Goal: Task Accomplishment & Management: Use online tool/utility

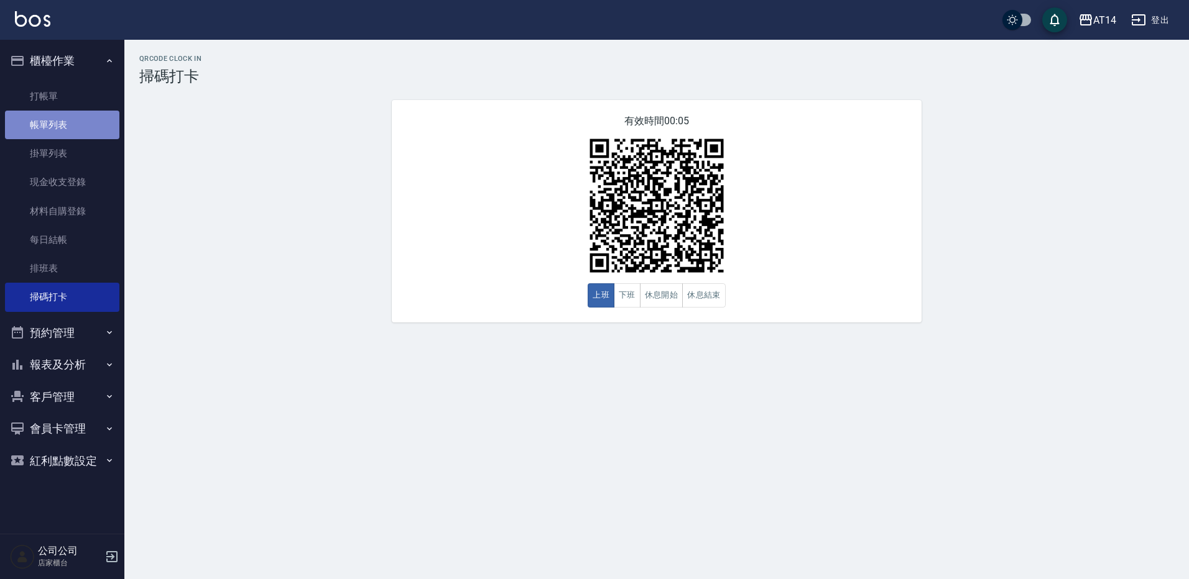
click at [68, 116] on link "帳單列表" at bounding box center [62, 125] width 114 height 29
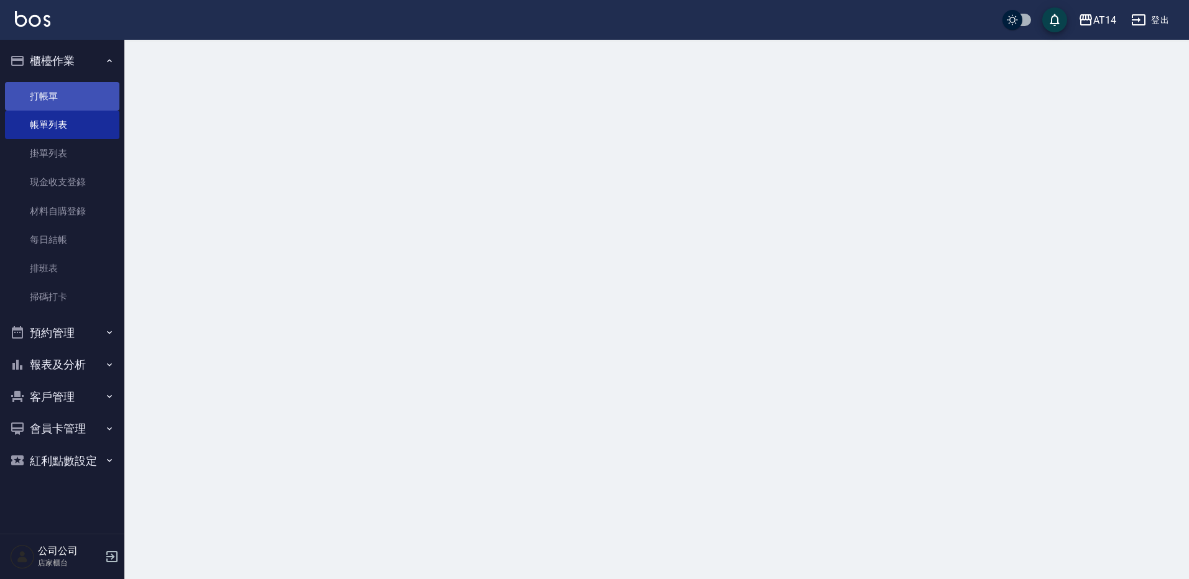
click at [88, 90] on link "打帳單" at bounding box center [62, 96] width 114 height 29
click at [66, 97] on link "打帳單" at bounding box center [62, 96] width 114 height 29
click at [60, 93] on link "打帳單" at bounding box center [62, 96] width 114 height 29
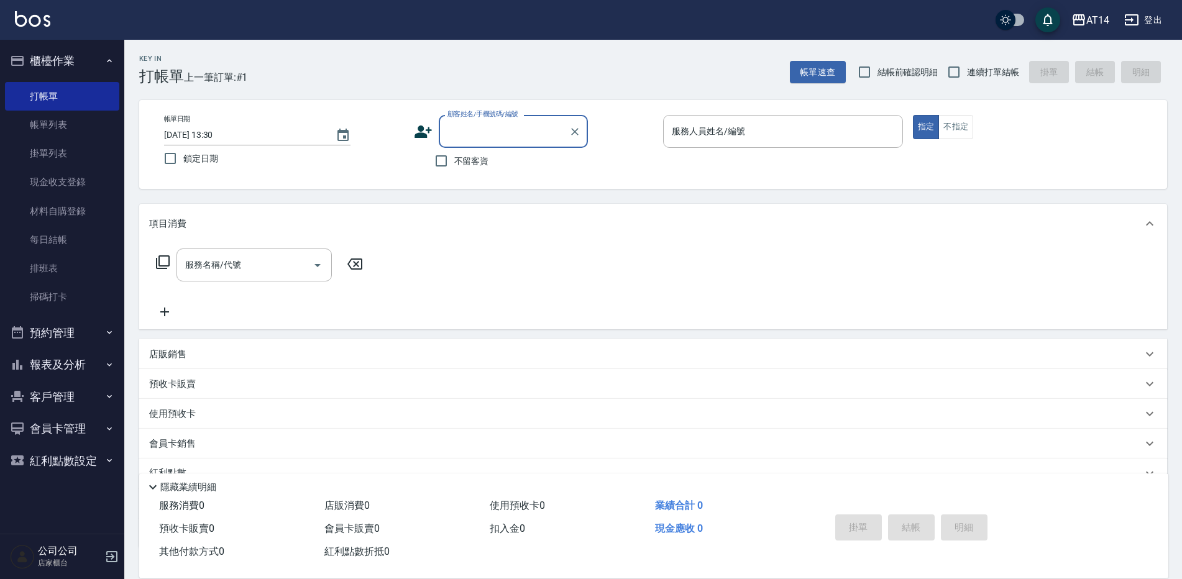
click at [494, 131] on input "顧客姓名/手機號碼/編號" at bounding box center [503, 132] width 119 height 22
type input "[PERSON_NAME]/0905727403/null"
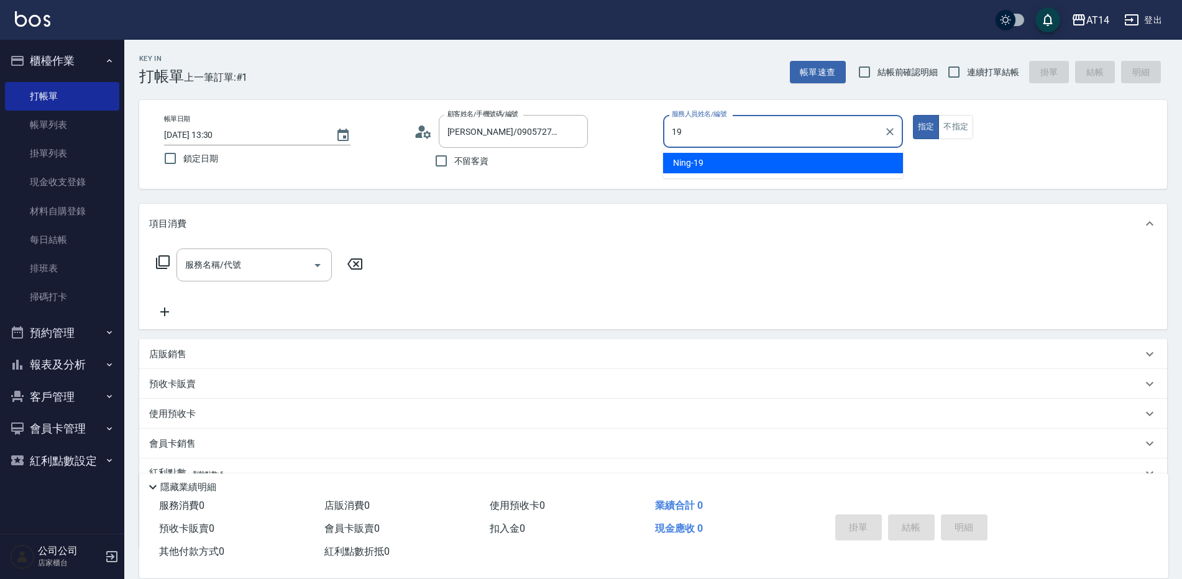
type input "19"
type button "true"
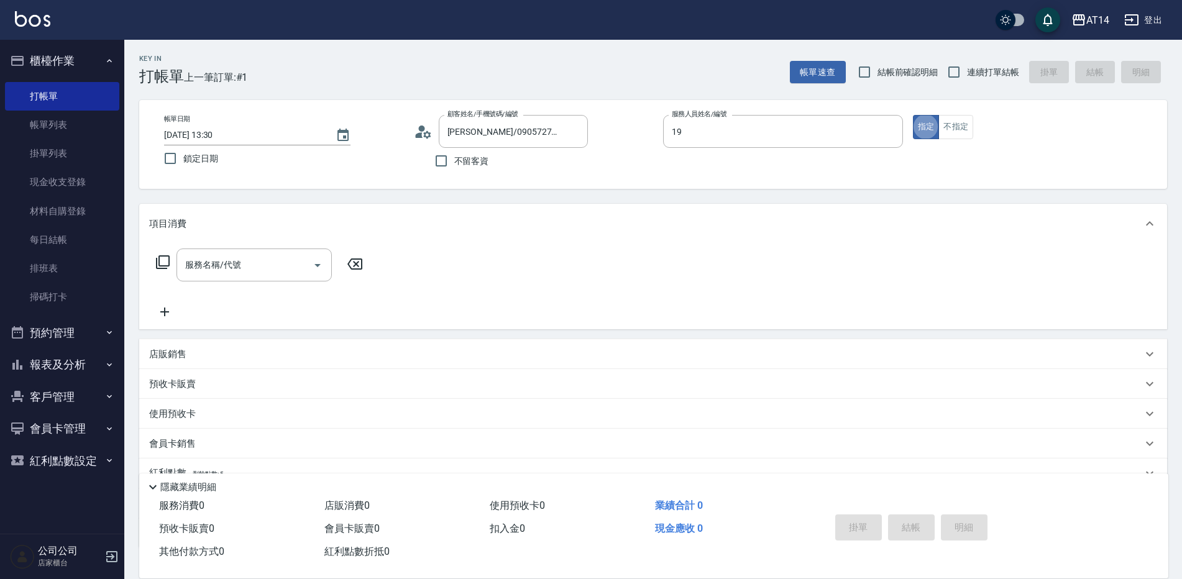
type input "Ning-19"
click at [222, 264] on div "服務名稱/代號 服務名稱/代號" at bounding box center [254, 265] width 155 height 33
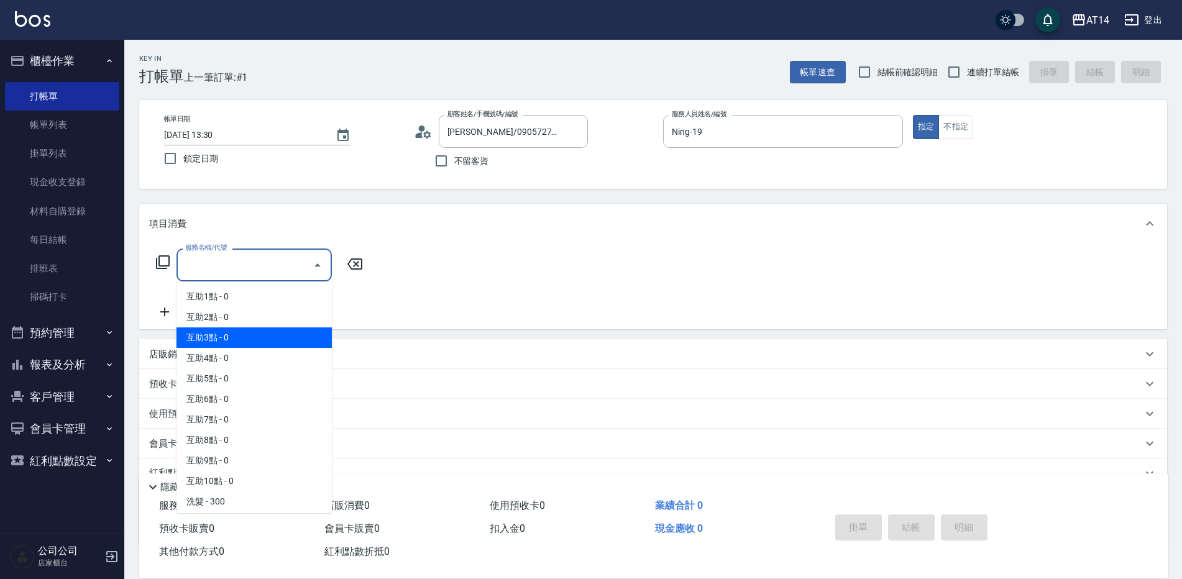
click at [229, 338] on span "互助3點 - 0" at bounding box center [254, 338] width 155 height 21
type input "互助3點(003)"
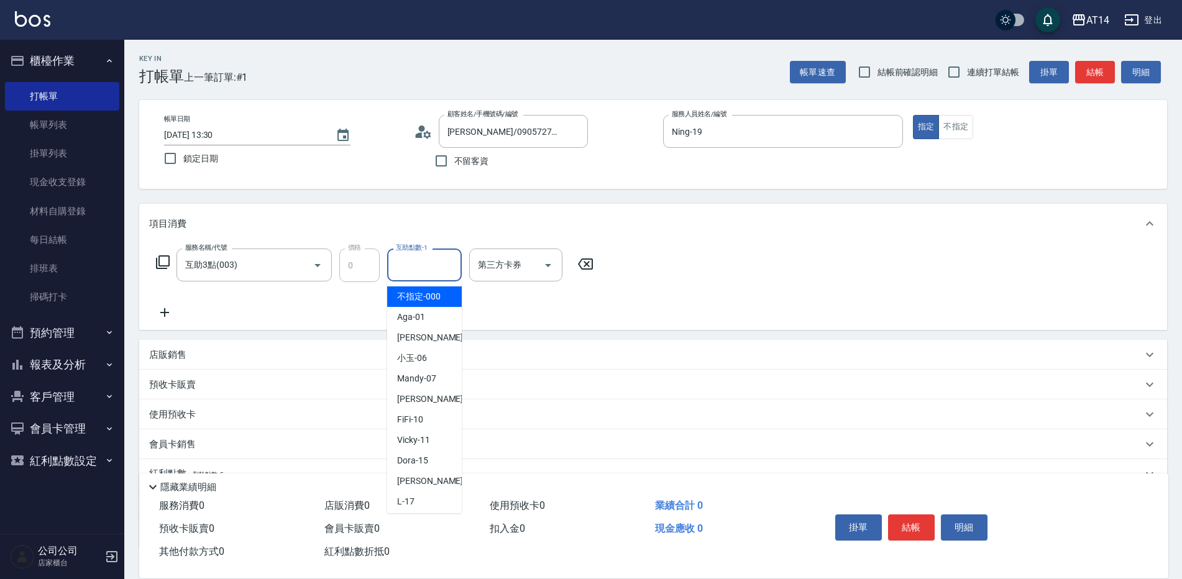
click at [413, 258] on div "互助點數-1 互助點數-1" at bounding box center [424, 265] width 75 height 33
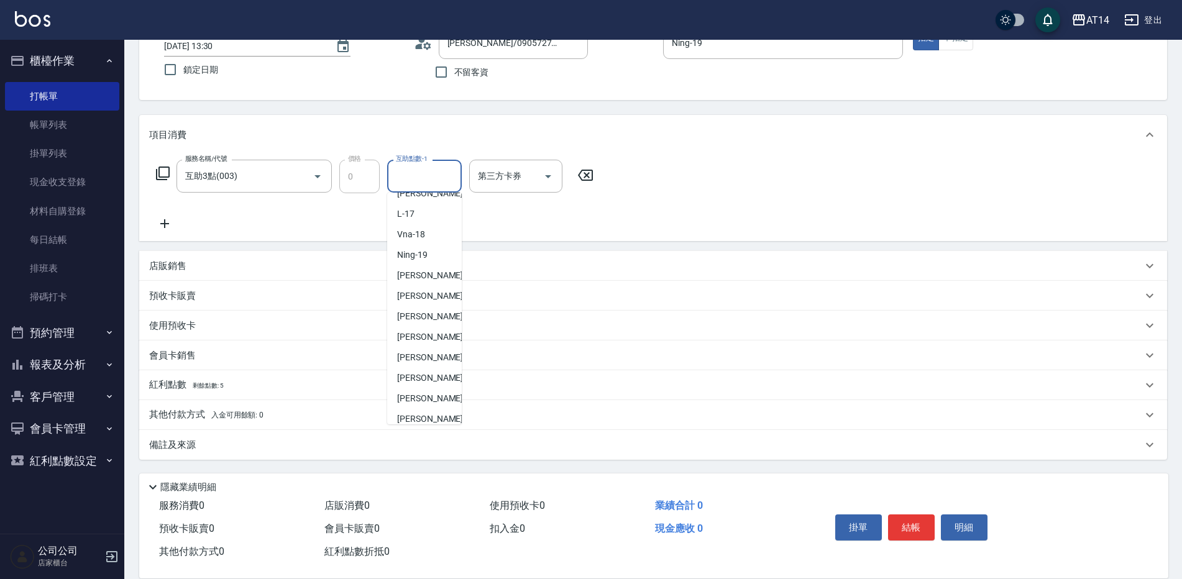
scroll to position [229, 0]
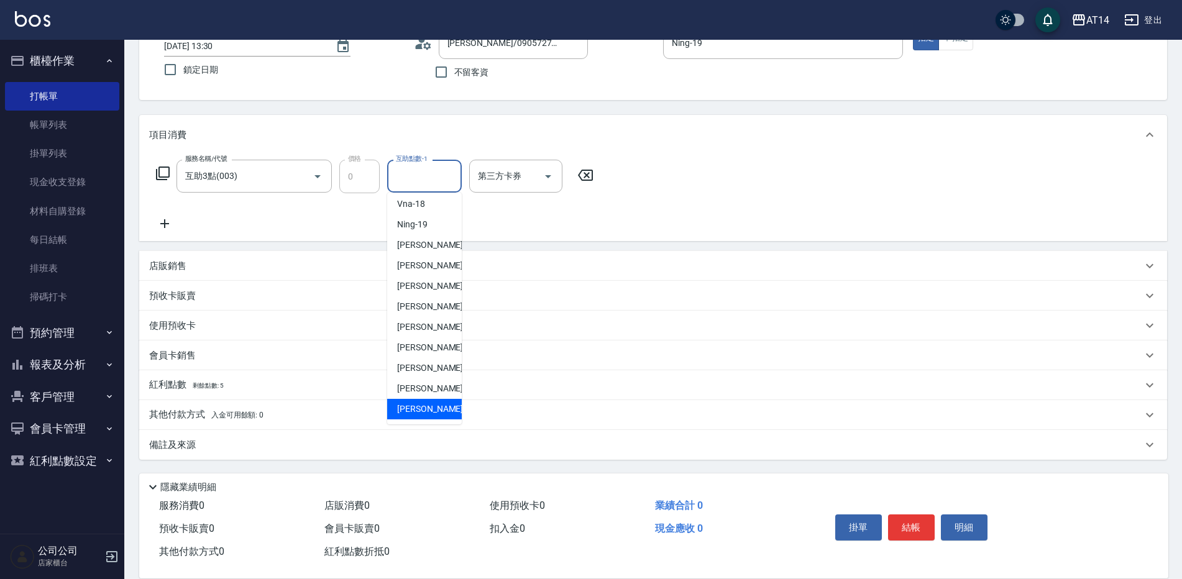
click at [435, 405] on span "[PERSON_NAME]-68" at bounding box center [436, 409] width 78 height 13
type input "[PERSON_NAME]-68"
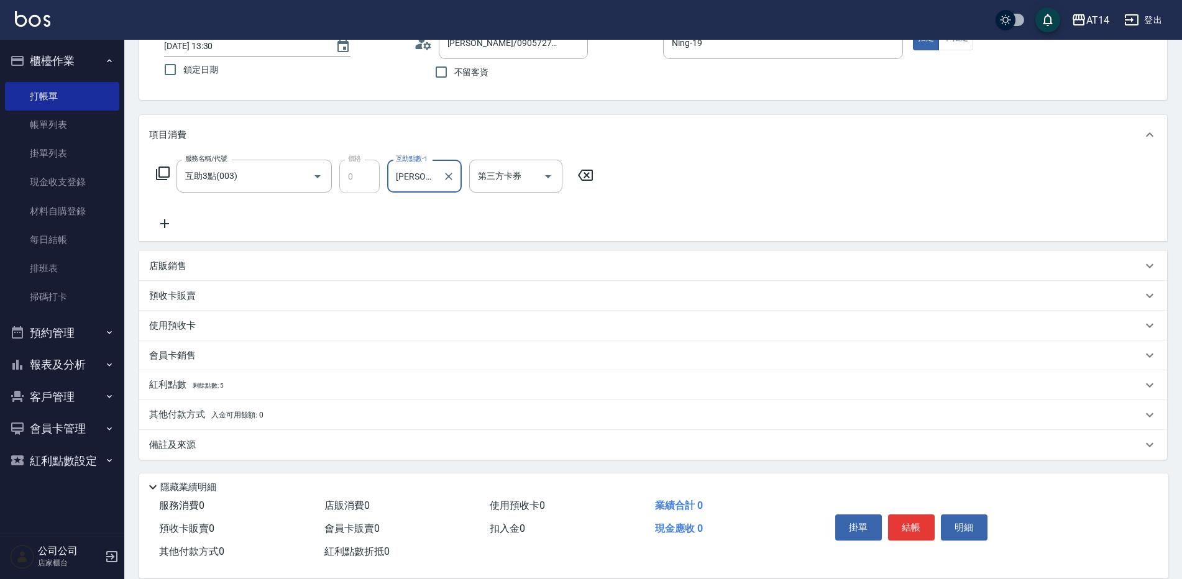
click at [169, 233] on div "服務名稱/代號 互助3點(003) 服務名稱/代號 價格 0 價格 互助點數-1 [PERSON_NAME]-68 互助點數-1 第三方卡券 第三方卡券" at bounding box center [653, 198] width 1028 height 86
click at [165, 223] on icon at bounding box center [164, 223] width 9 height 9
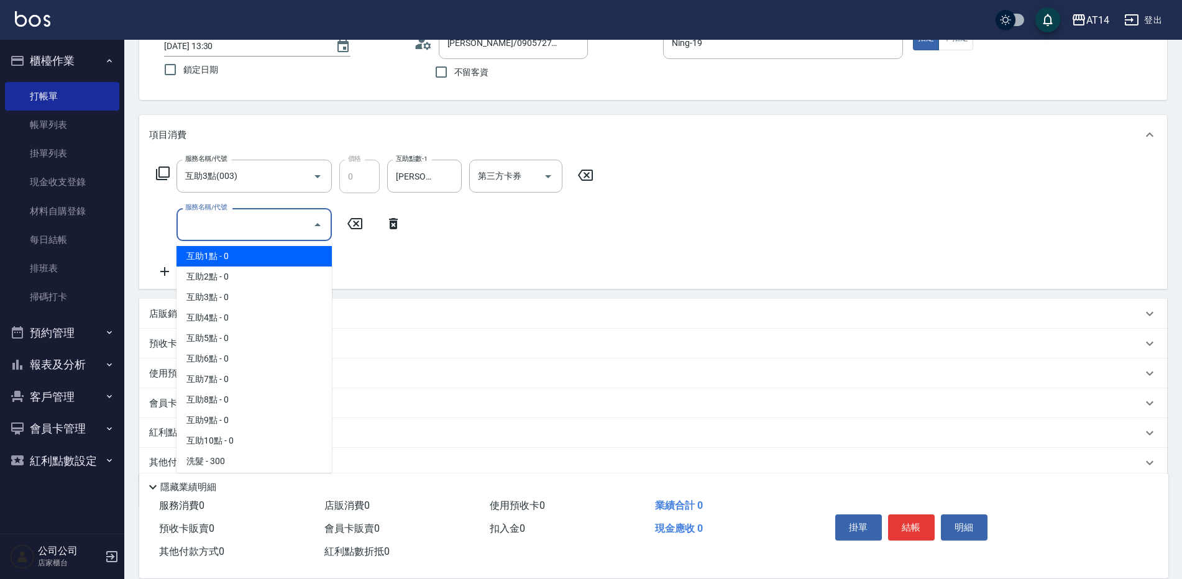
click at [214, 224] on input "服務名稱/代號" at bounding box center [245, 225] width 126 height 22
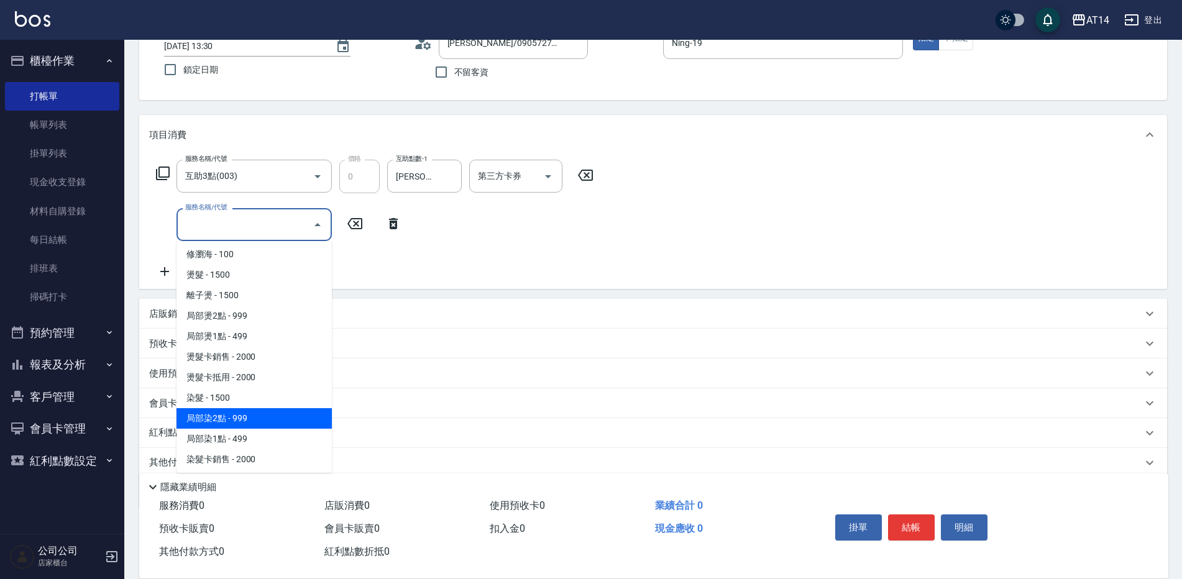
scroll to position [311, 0]
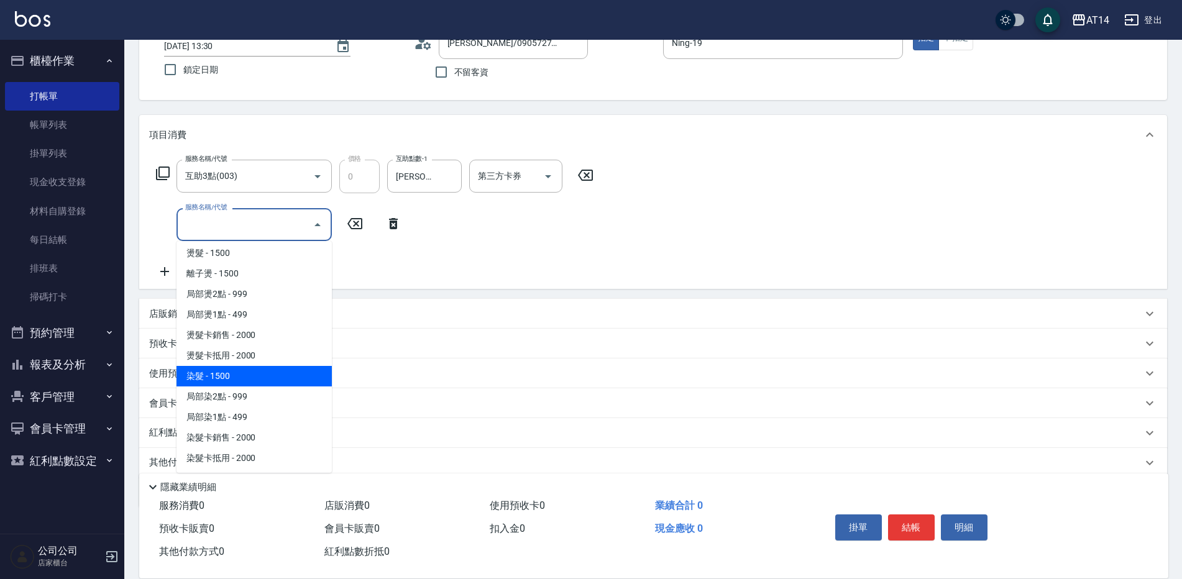
click at [247, 379] on span "染髮 - 1500" at bounding box center [254, 376] width 155 height 21
type input "3"
type input "染髮(041)"
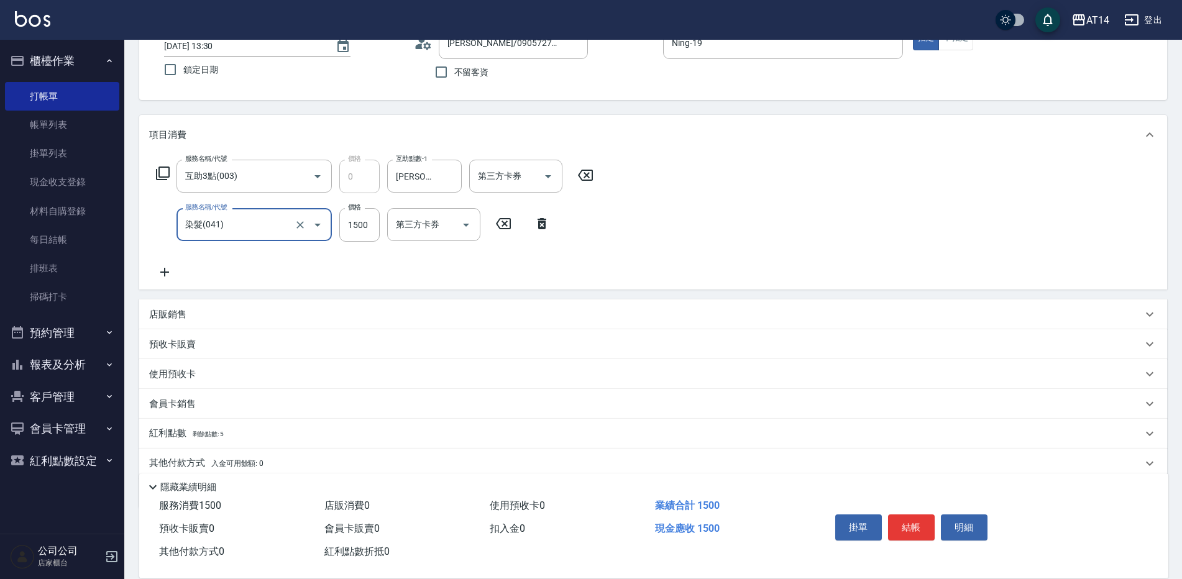
click at [166, 269] on icon at bounding box center [164, 272] width 31 height 15
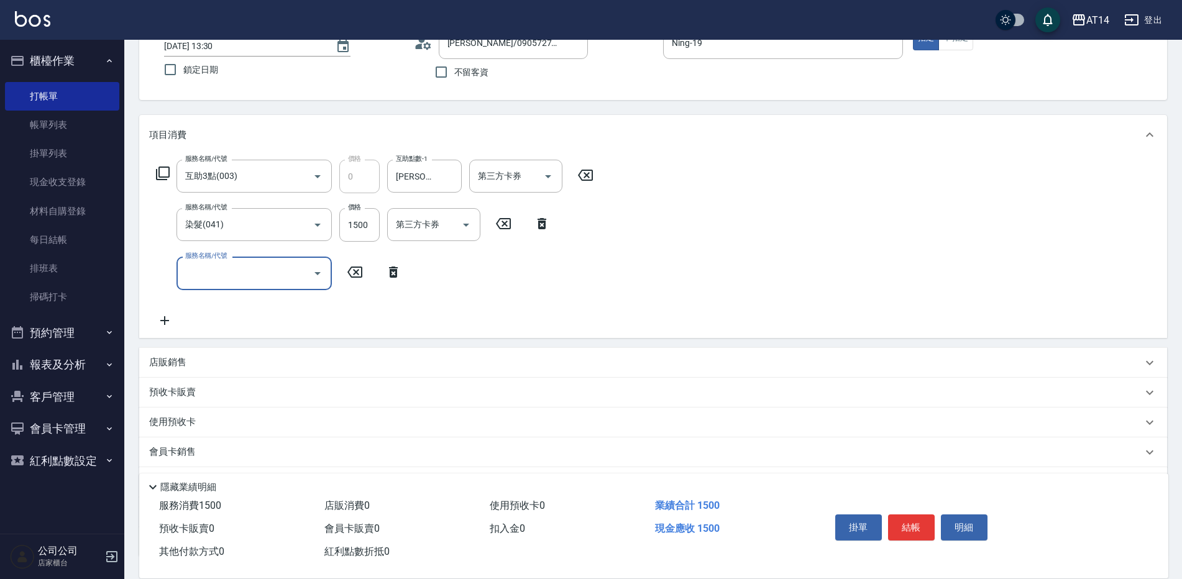
click at [222, 272] on input "服務名稱/代號" at bounding box center [245, 273] width 126 height 22
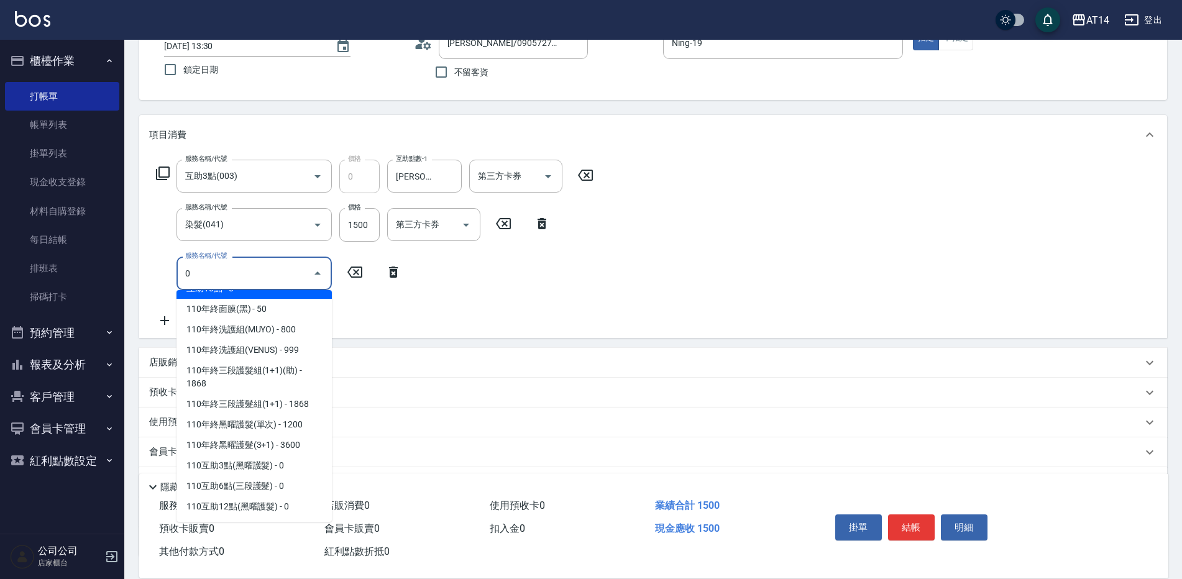
scroll to position [0, 0]
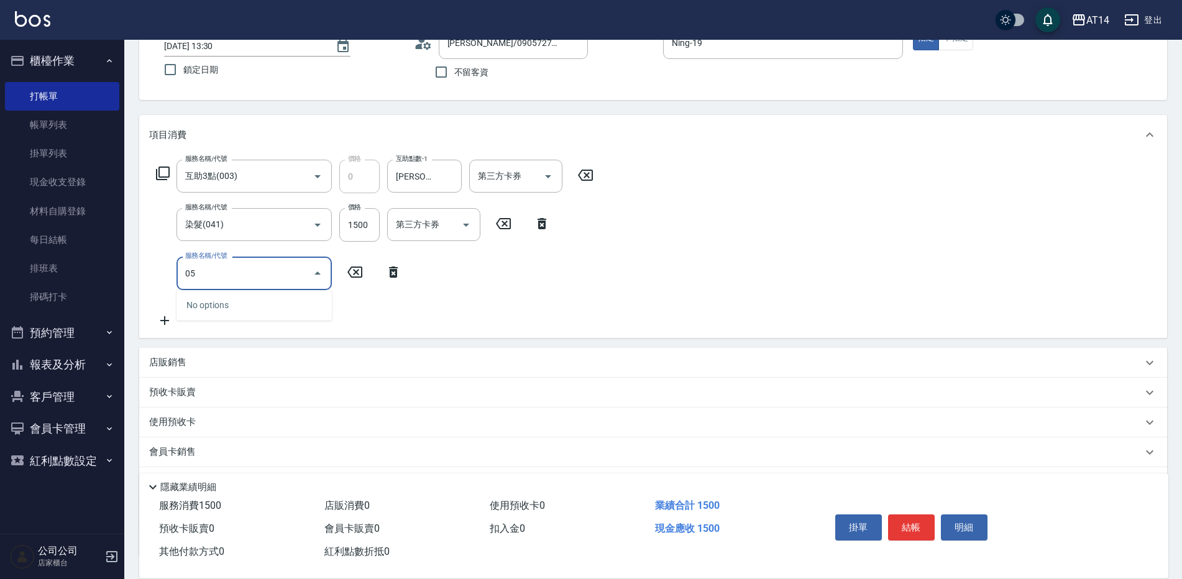
type input "051"
type input "5"
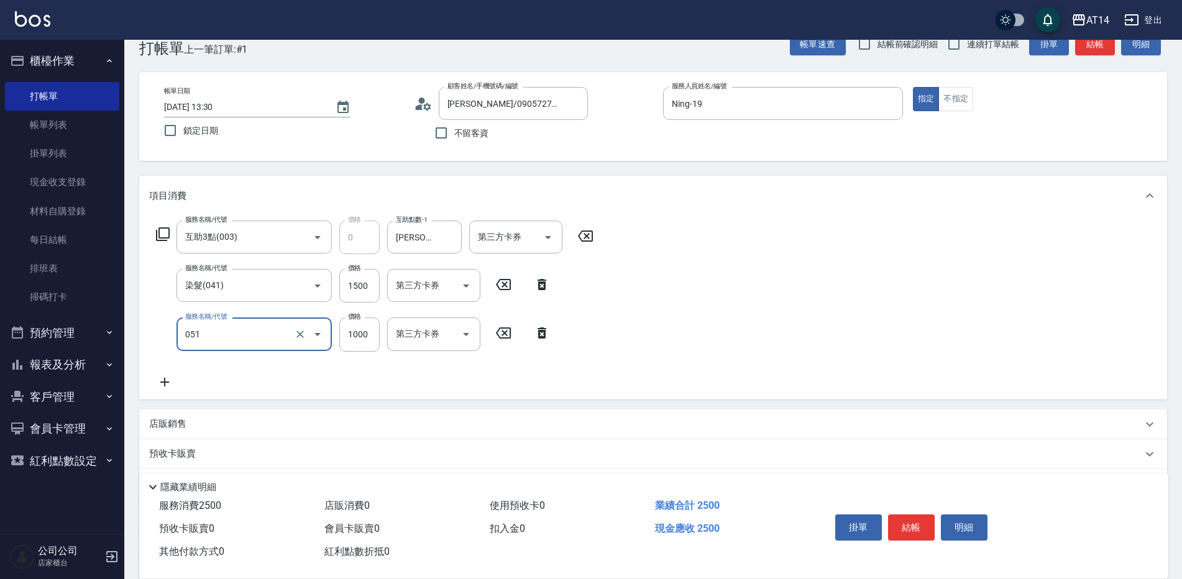
scroll to position [27, 0]
type input "護髮(051)"
click at [586, 236] on icon at bounding box center [585, 237] width 15 height 11
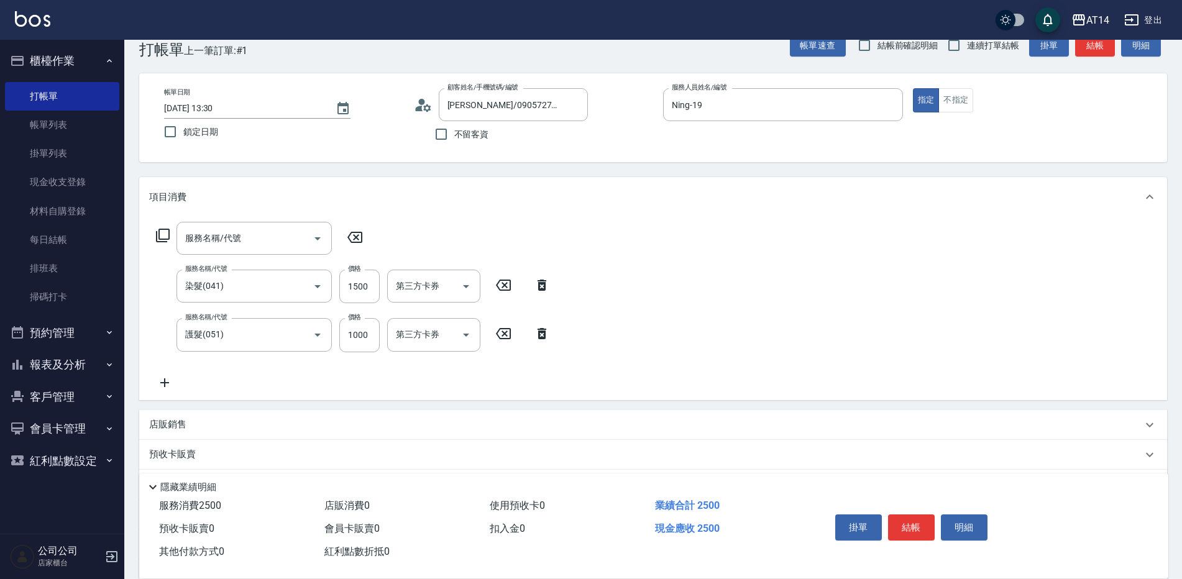
click at [538, 289] on icon at bounding box center [542, 285] width 31 height 15
type input "2"
type input "護髮(051)"
type input "1000"
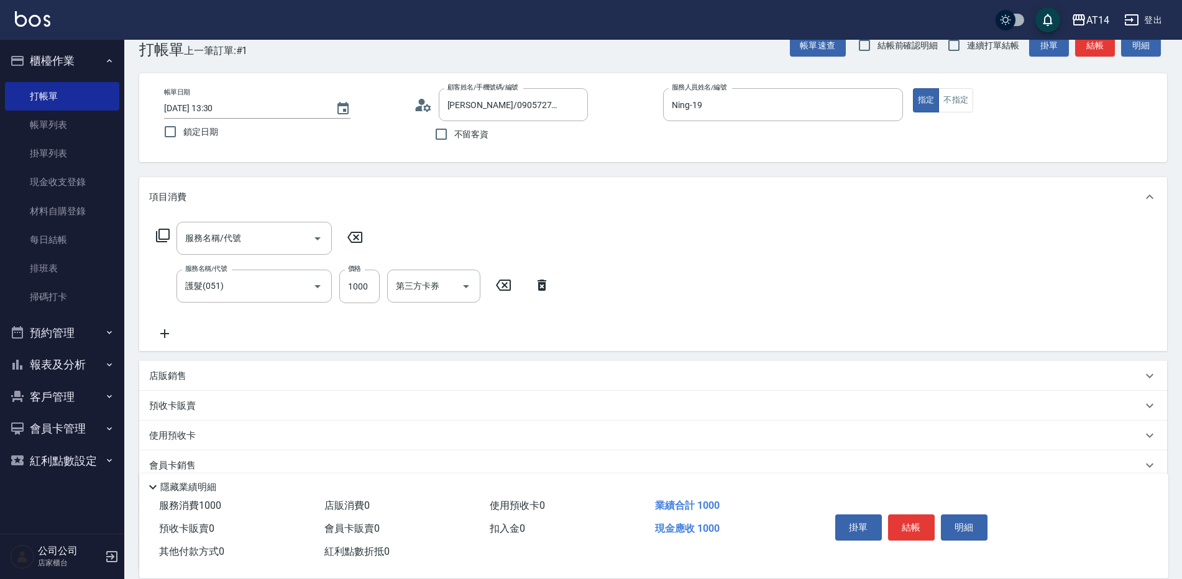
click at [540, 284] on icon at bounding box center [542, 285] width 9 height 11
type input "0"
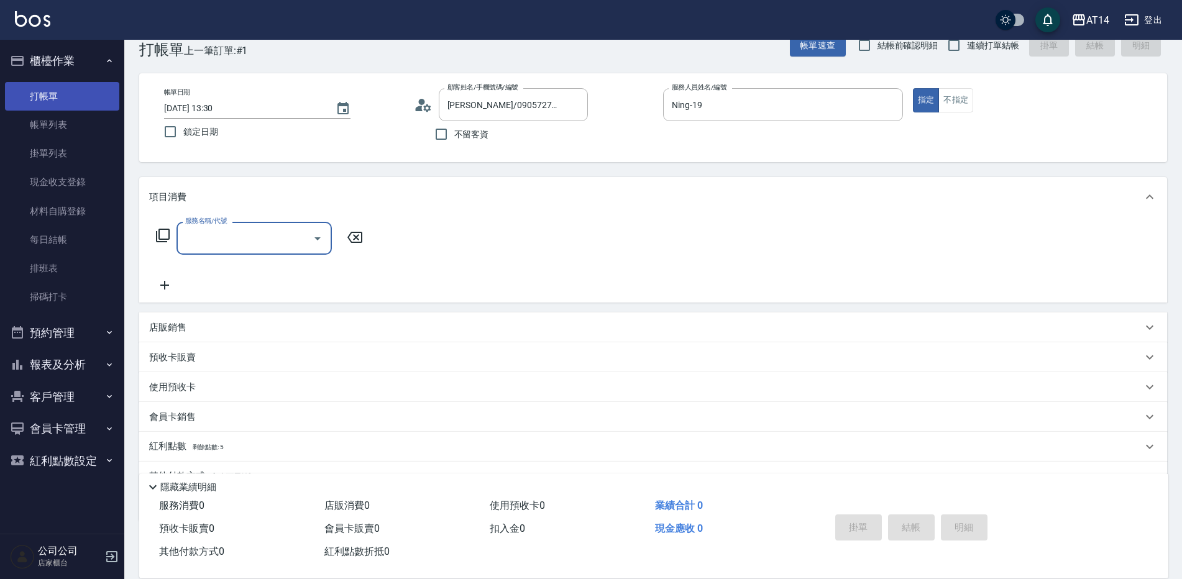
click at [91, 91] on link "打帳單" at bounding box center [62, 96] width 114 height 29
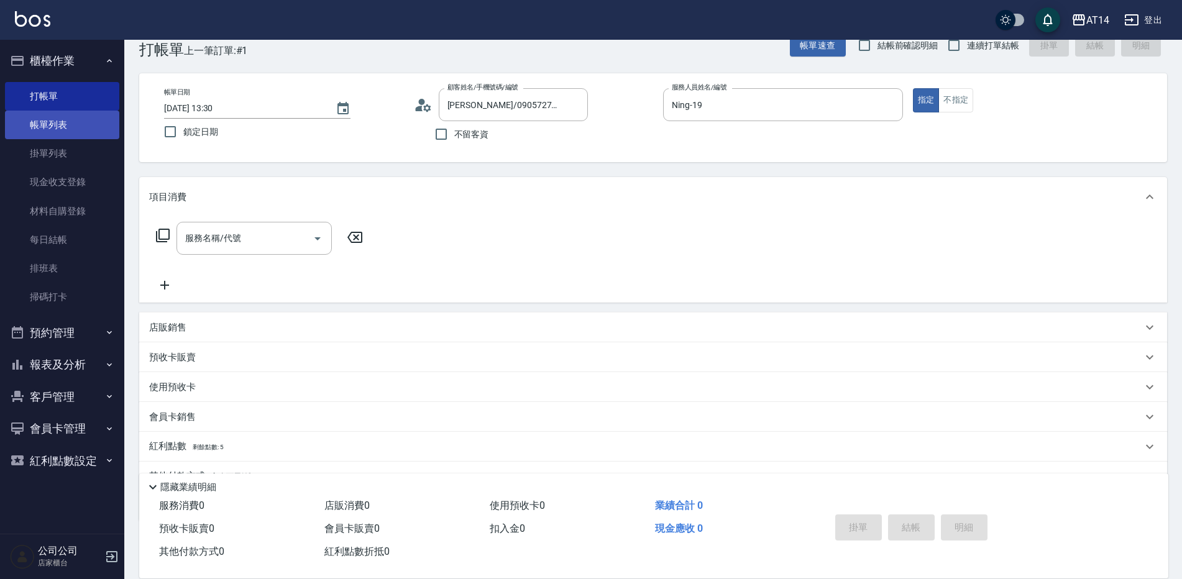
click at [80, 117] on link "帳單列表" at bounding box center [62, 125] width 114 height 29
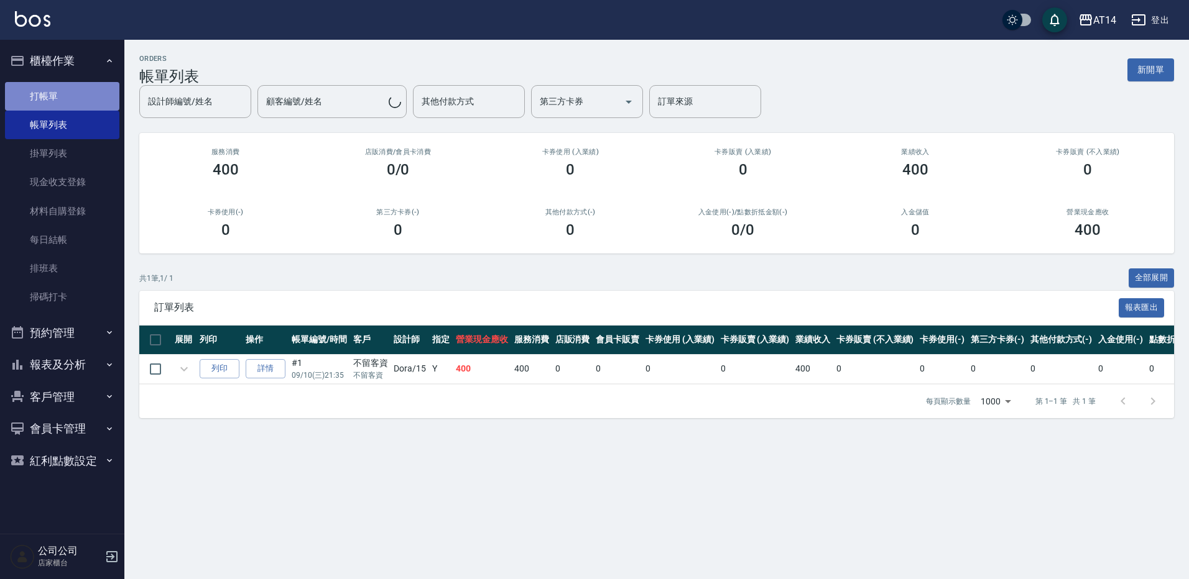
click at [81, 93] on link "打帳單" at bounding box center [62, 96] width 114 height 29
